Goal: Check status: Check status

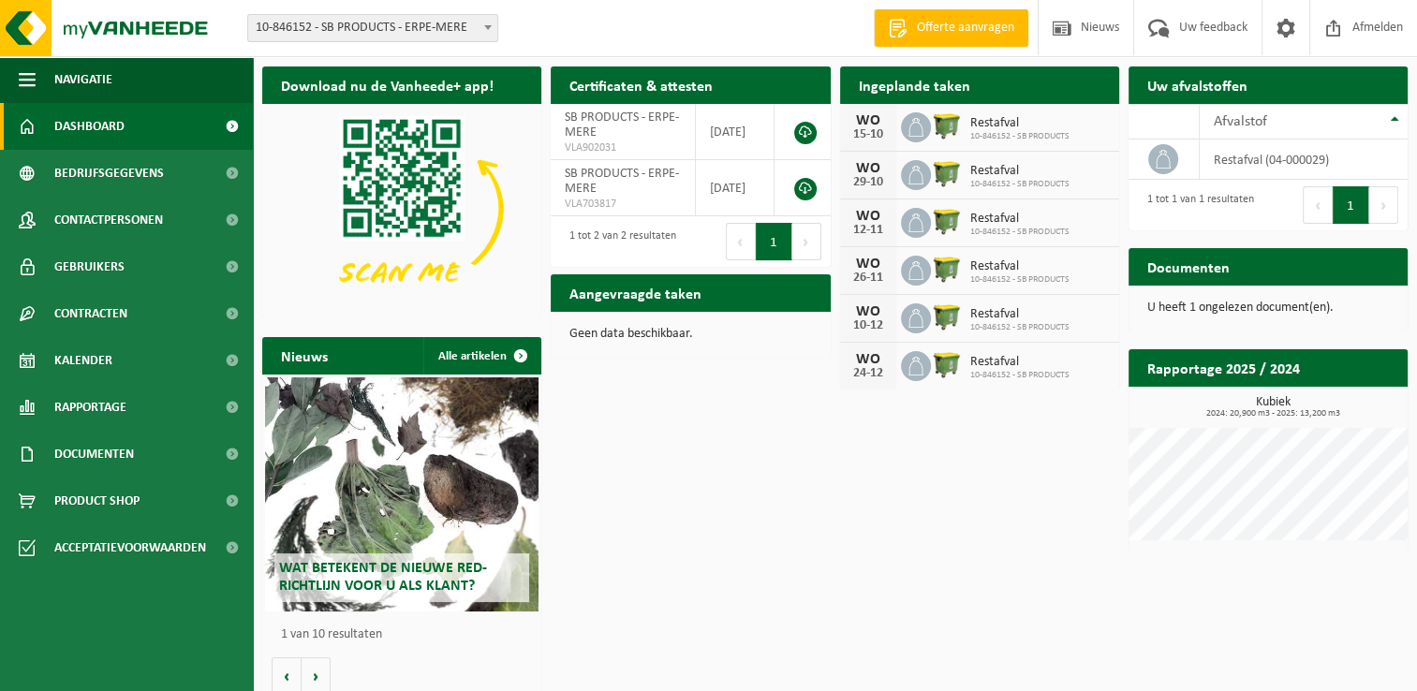
click at [981, 143] on div "WO 15-10 Restafval 10-846152 - SB PRODUCTS" at bounding box center [979, 128] width 279 height 48
click at [870, 128] on div "15-10" at bounding box center [867, 134] width 37 height 13
click at [965, 121] on div "Restafval 10-846152 - SB PRODUCTS" at bounding box center [1015, 127] width 109 height 29
click at [915, 133] on icon at bounding box center [916, 127] width 19 height 19
click at [86, 354] on span "Kalender" at bounding box center [83, 360] width 58 height 47
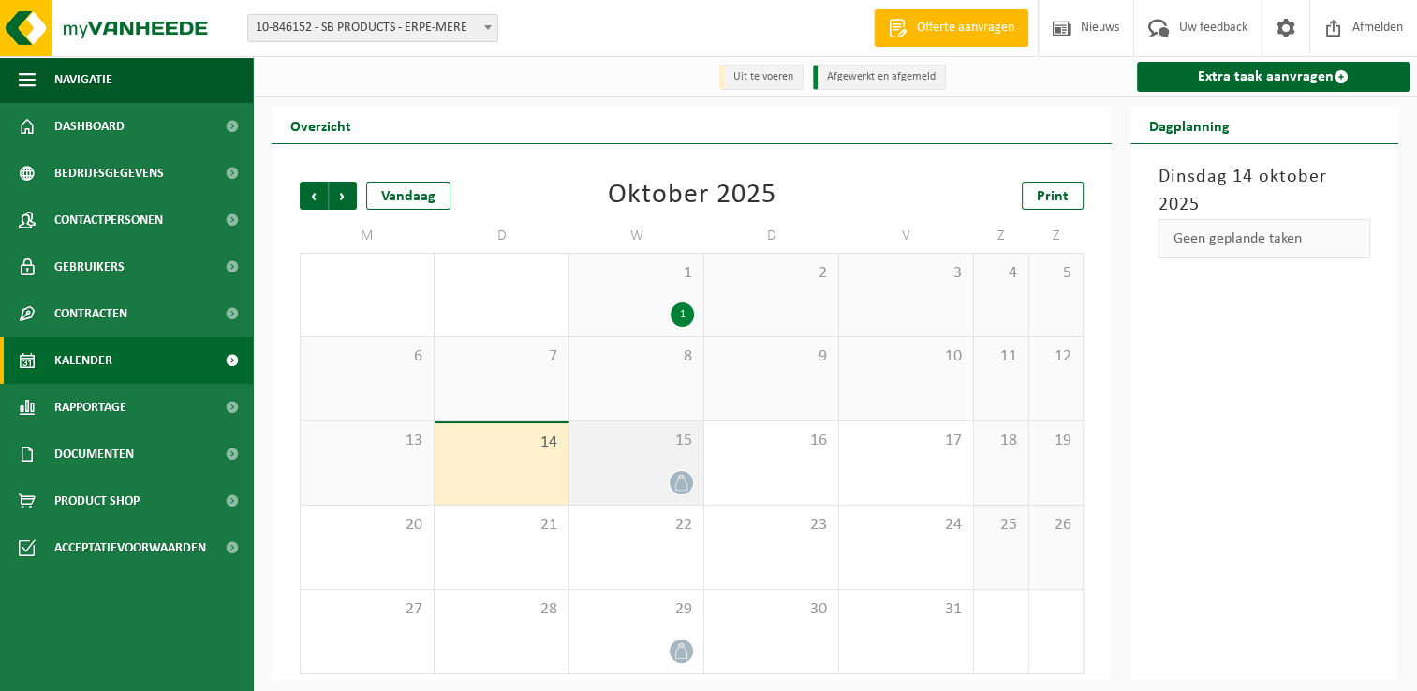
click at [674, 467] on div "15" at bounding box center [636, 462] width 134 height 83
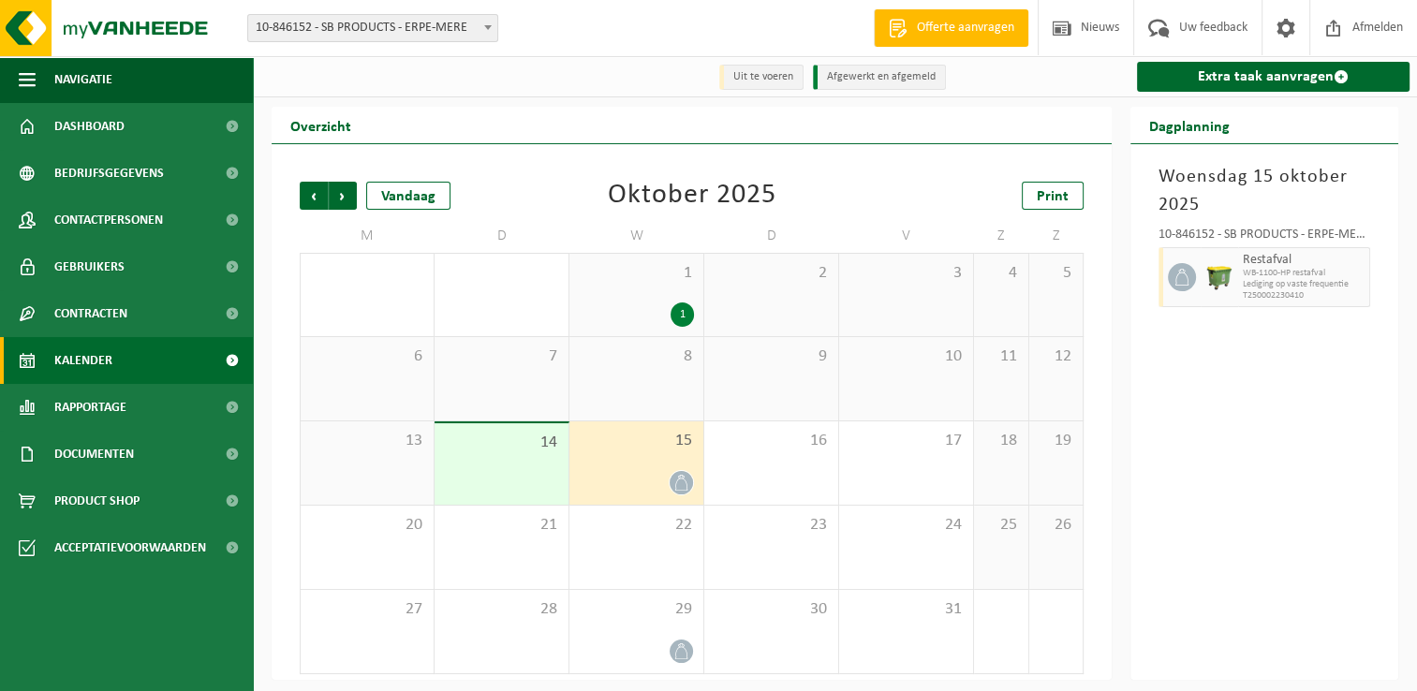
click at [1315, 270] on span "WB-1100-HP restafval" at bounding box center [1304, 273] width 122 height 11
click at [679, 453] on div "15" at bounding box center [636, 462] width 134 height 83
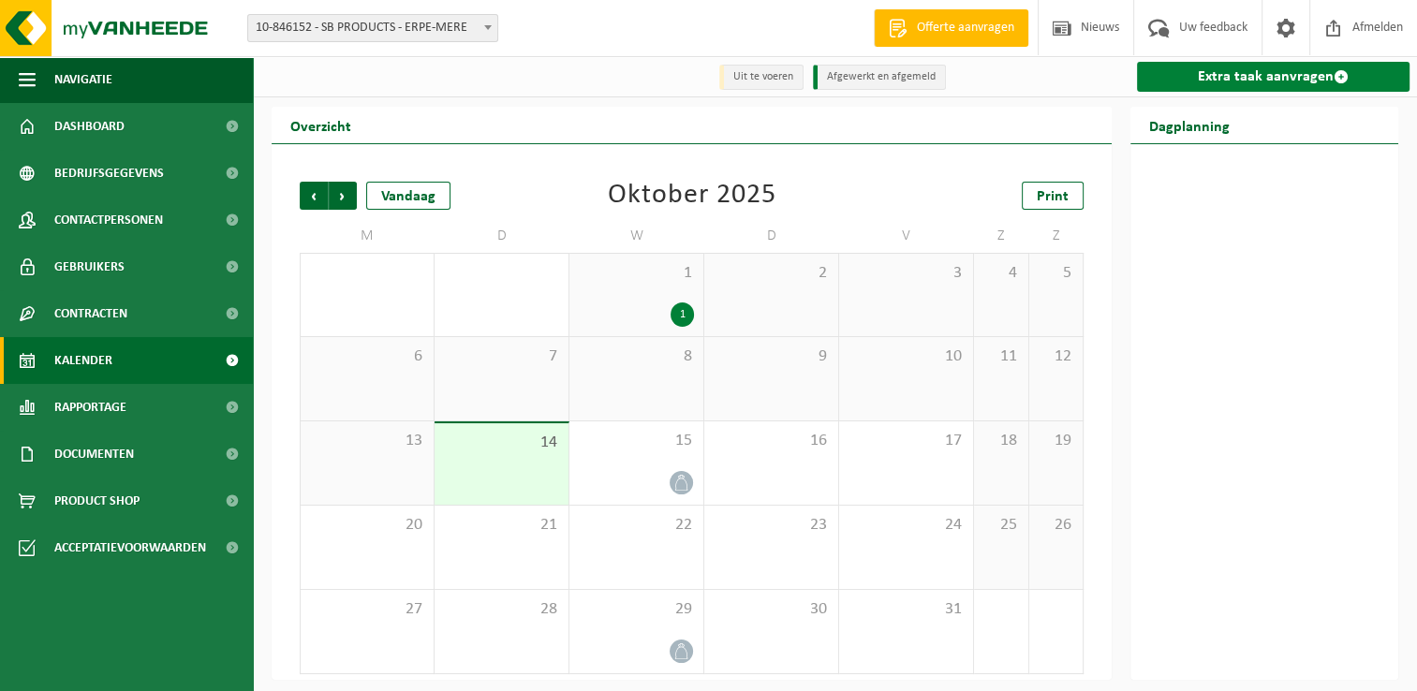
click at [1281, 79] on link "Extra taak aanvragen" at bounding box center [1273, 77] width 273 height 30
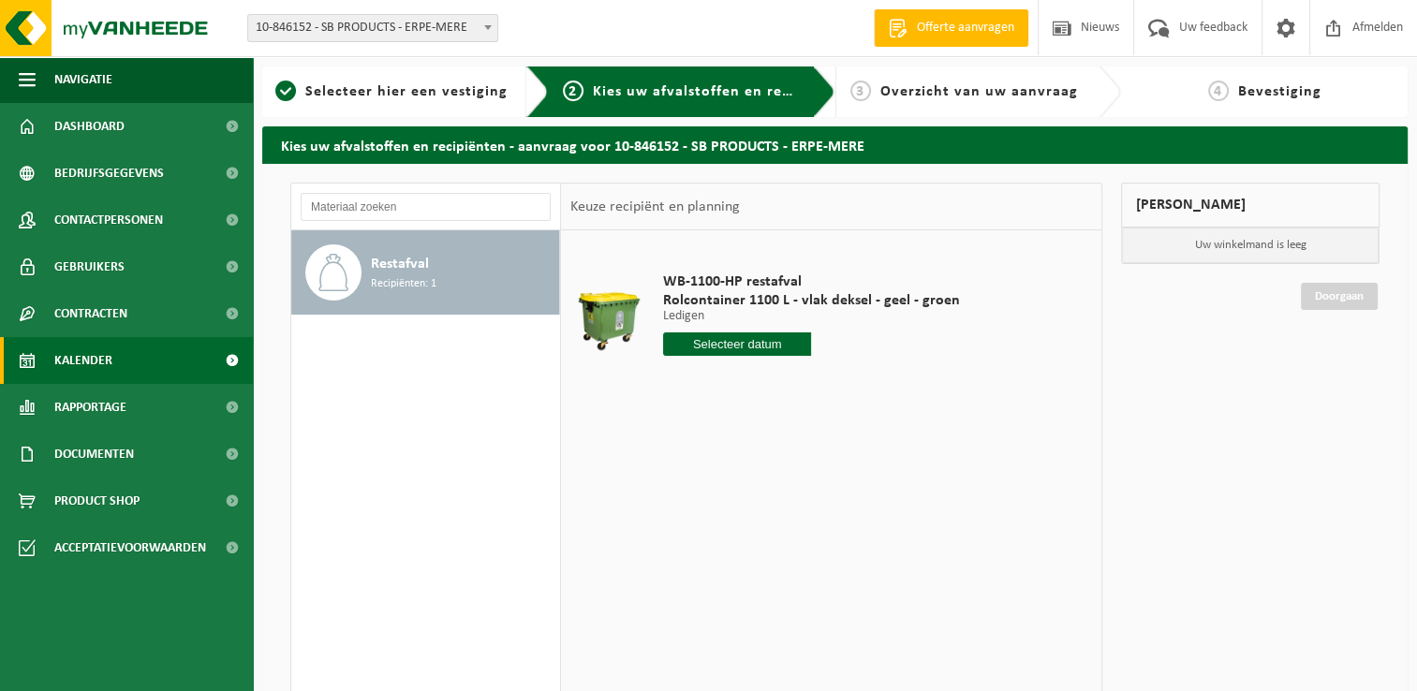
click at [85, 367] on span "Kalender" at bounding box center [83, 360] width 58 height 47
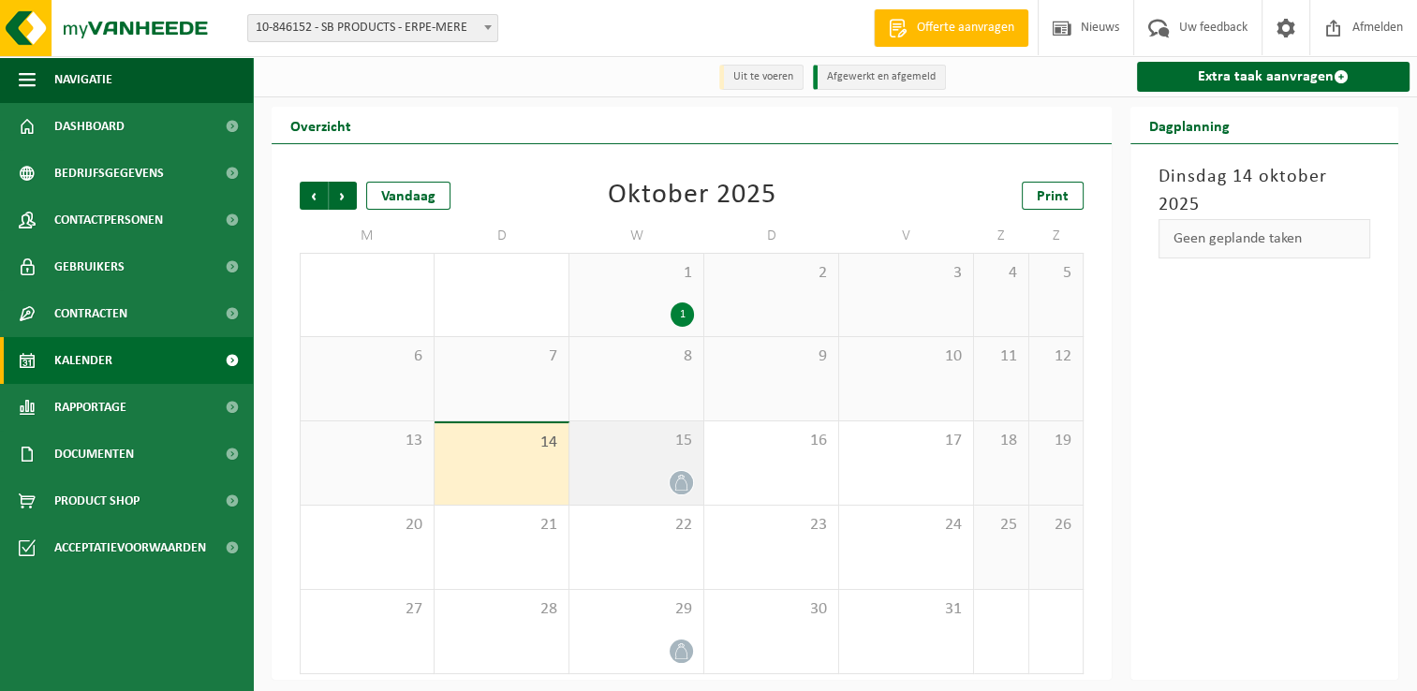
click at [689, 479] on icon at bounding box center [681, 483] width 16 height 16
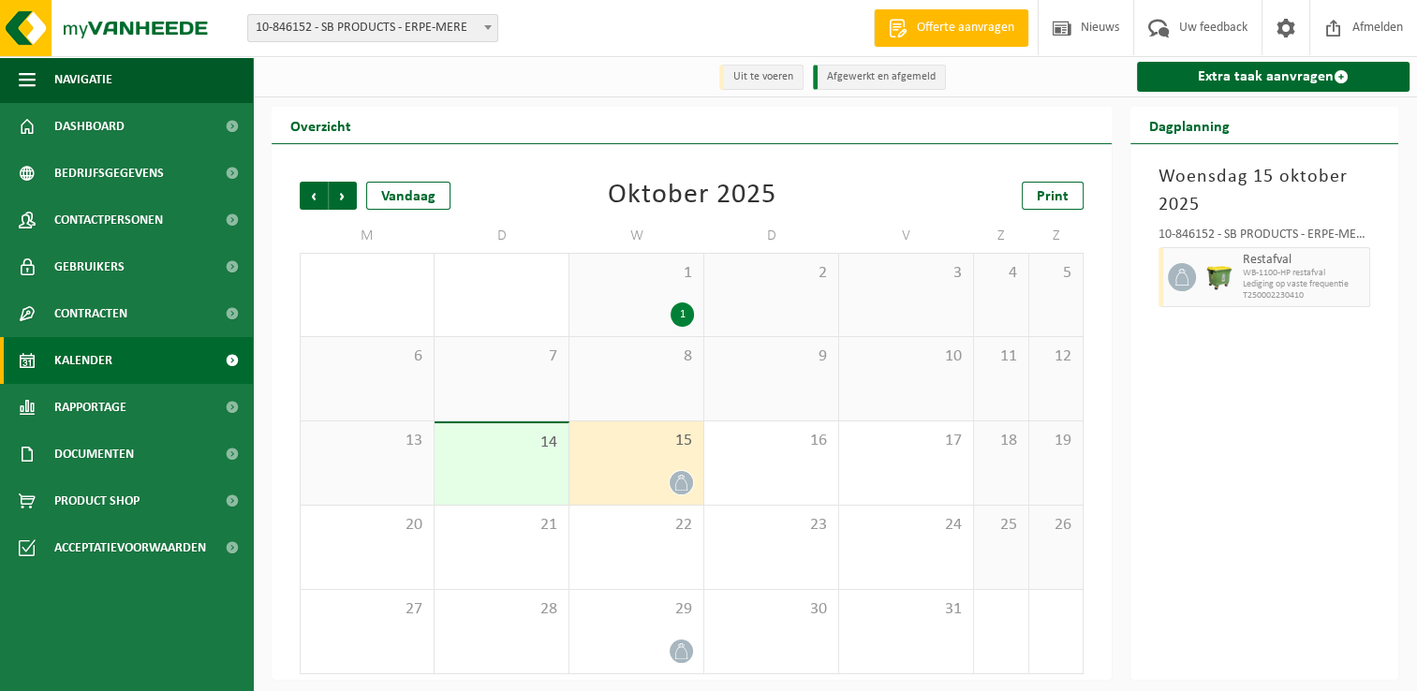
click at [1275, 260] on span "Restafval" at bounding box center [1304, 260] width 122 height 15
click at [1275, 289] on span "Lediging op vaste frequentie" at bounding box center [1304, 284] width 122 height 11
click at [1181, 281] on icon at bounding box center [1181, 277] width 17 height 17
click at [1195, 239] on div "10-846152 - SB PRODUCTS - ERPE-MERE" at bounding box center [1264, 237] width 212 height 19
click at [102, 359] on span "Kalender" at bounding box center [83, 360] width 58 height 47
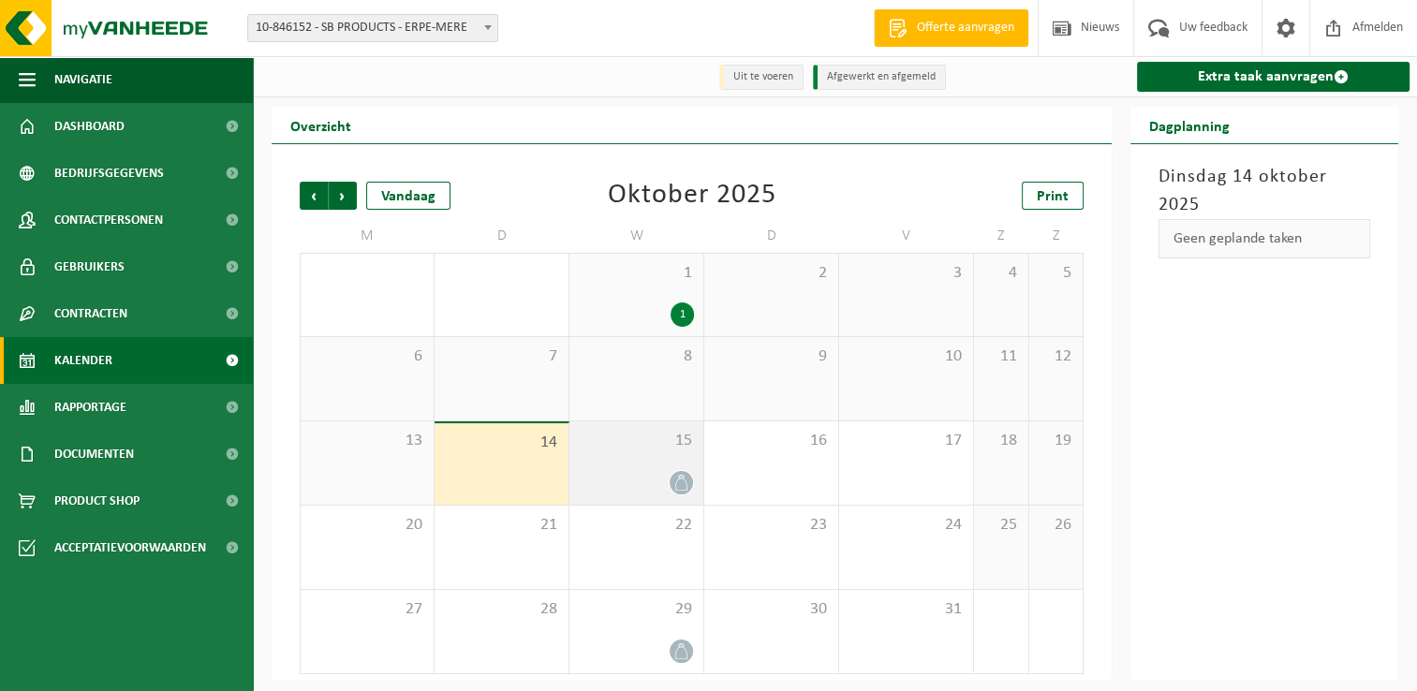
click at [680, 481] on icon at bounding box center [681, 483] width 16 height 16
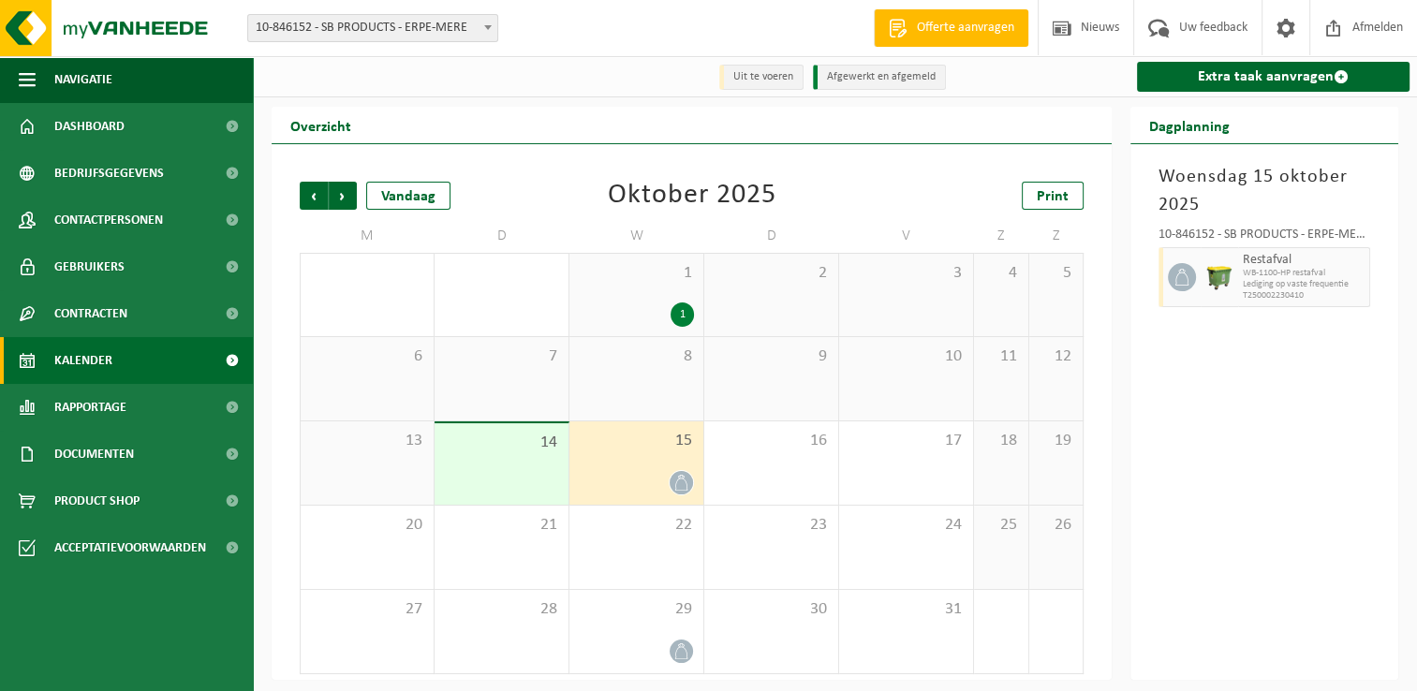
click at [1183, 276] on icon at bounding box center [1181, 277] width 17 height 17
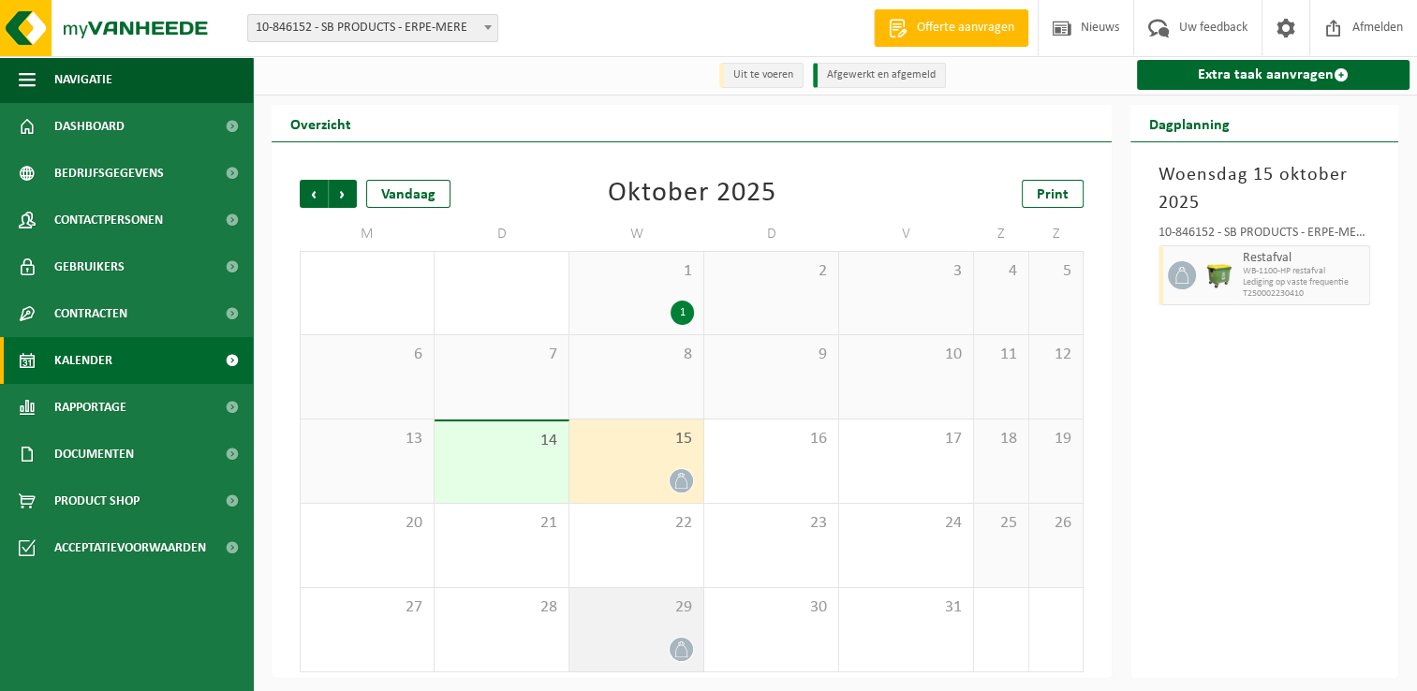
click at [669, 643] on div at bounding box center [636, 649] width 115 height 25
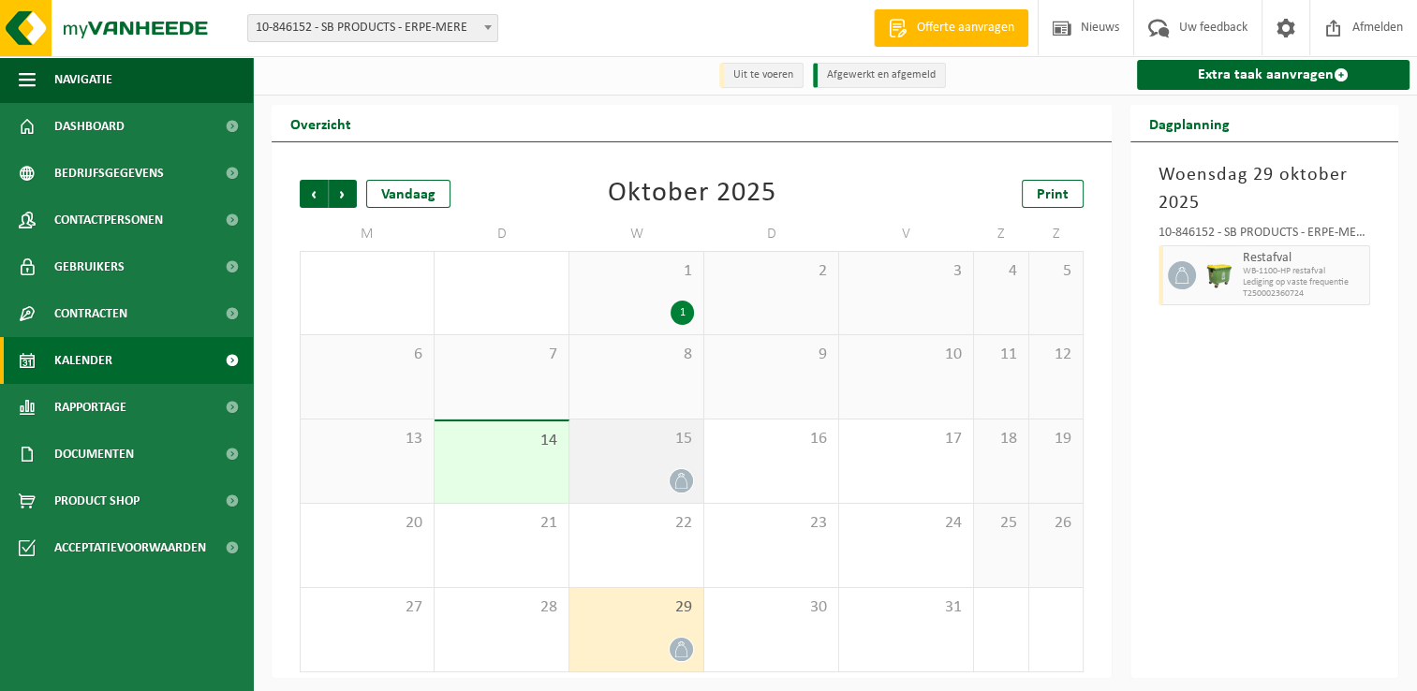
click at [681, 475] on icon at bounding box center [681, 481] width 16 height 16
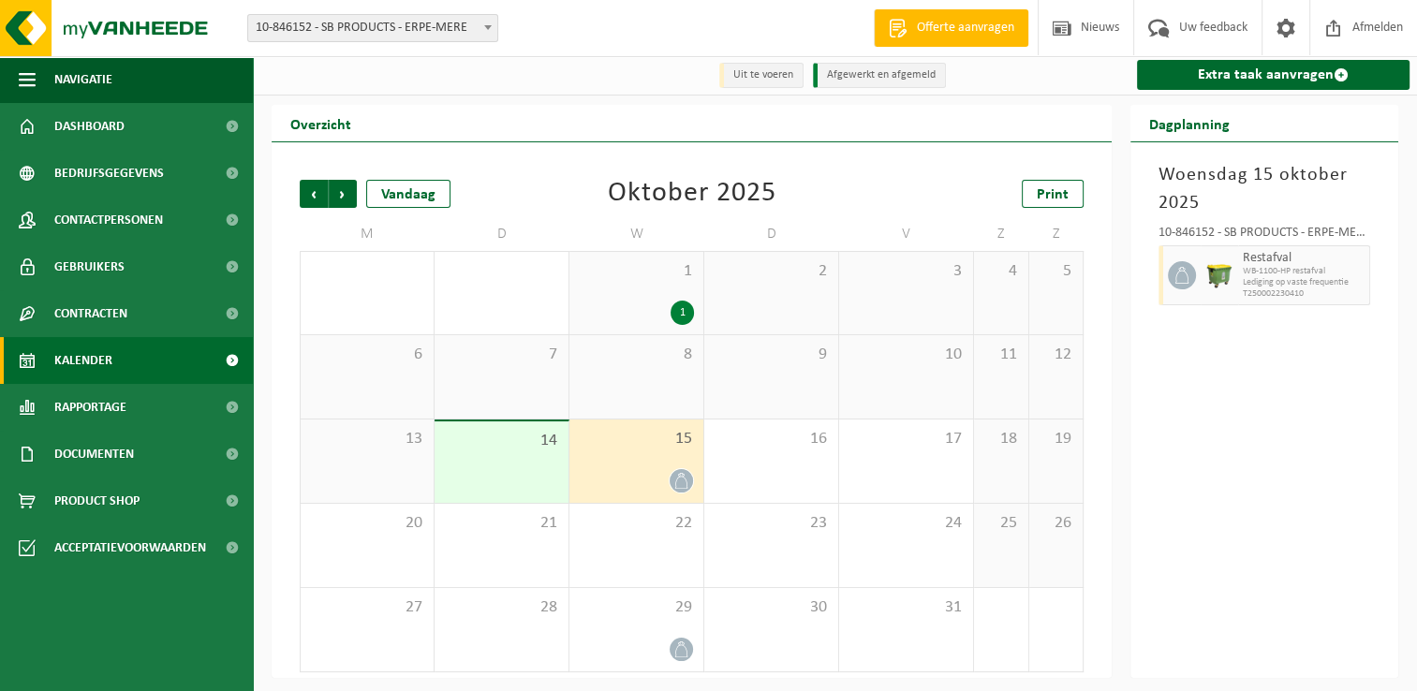
click at [1274, 268] on span "WB-1100-HP restafval" at bounding box center [1304, 271] width 122 height 11
click at [675, 651] on icon at bounding box center [681, 649] width 16 height 16
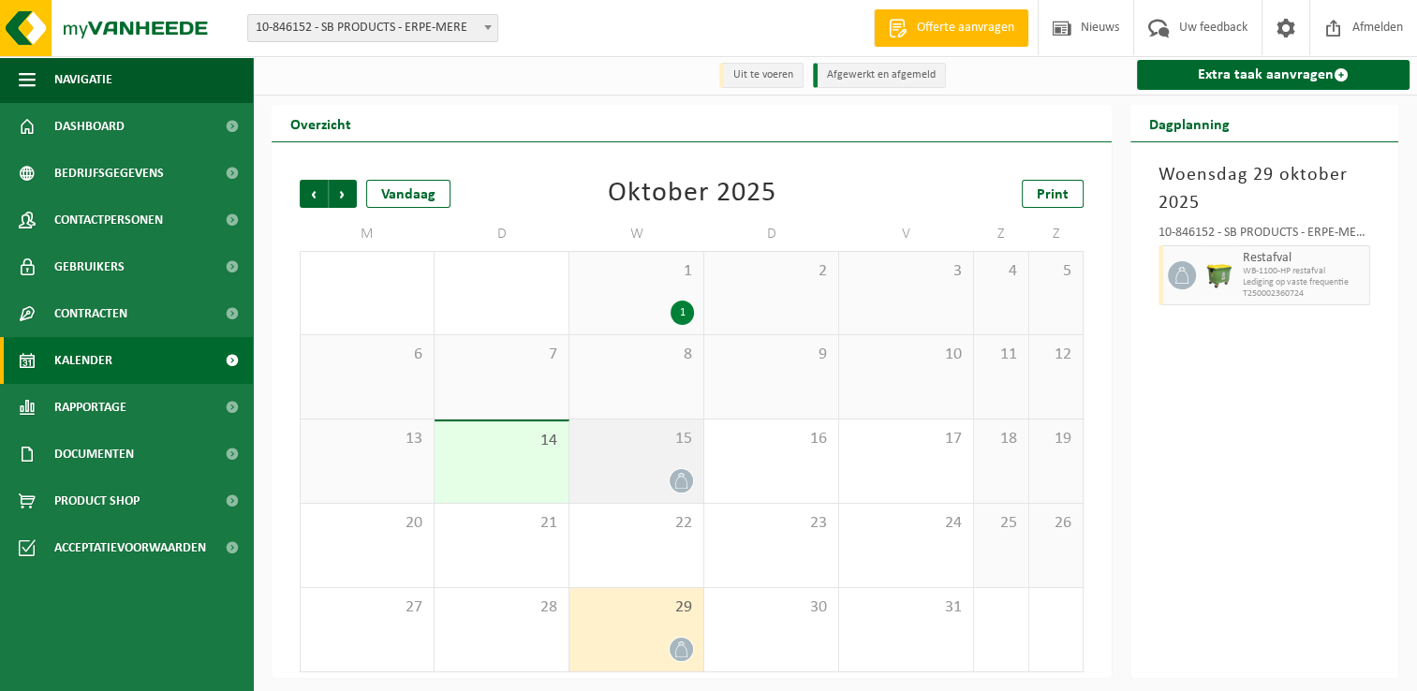
click at [665, 464] on div "15" at bounding box center [636, 461] width 134 height 83
